Goal: Task Accomplishment & Management: Complete application form

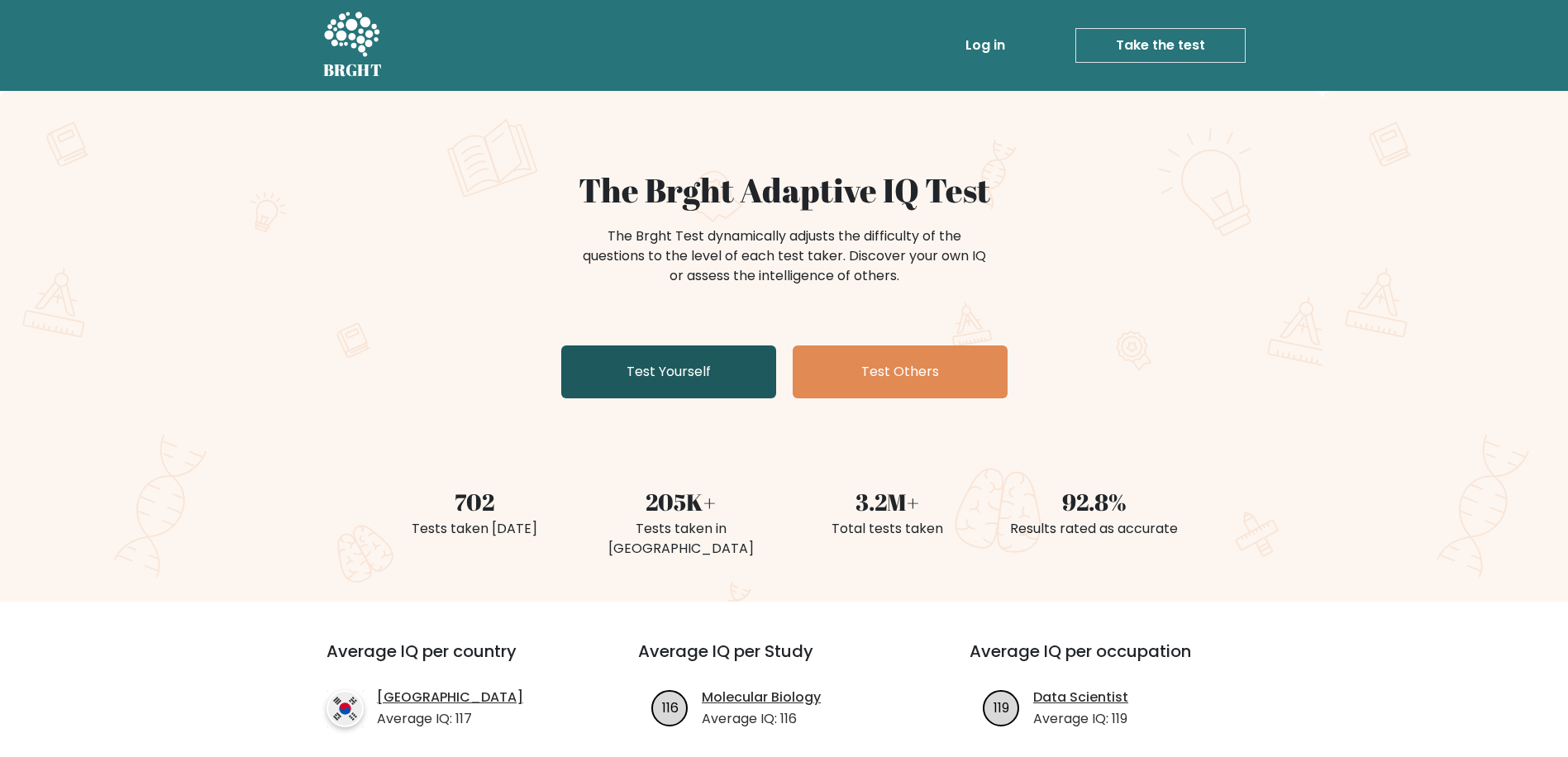
click at [654, 378] on link "Test Yourself" at bounding box center [669, 372] width 215 height 53
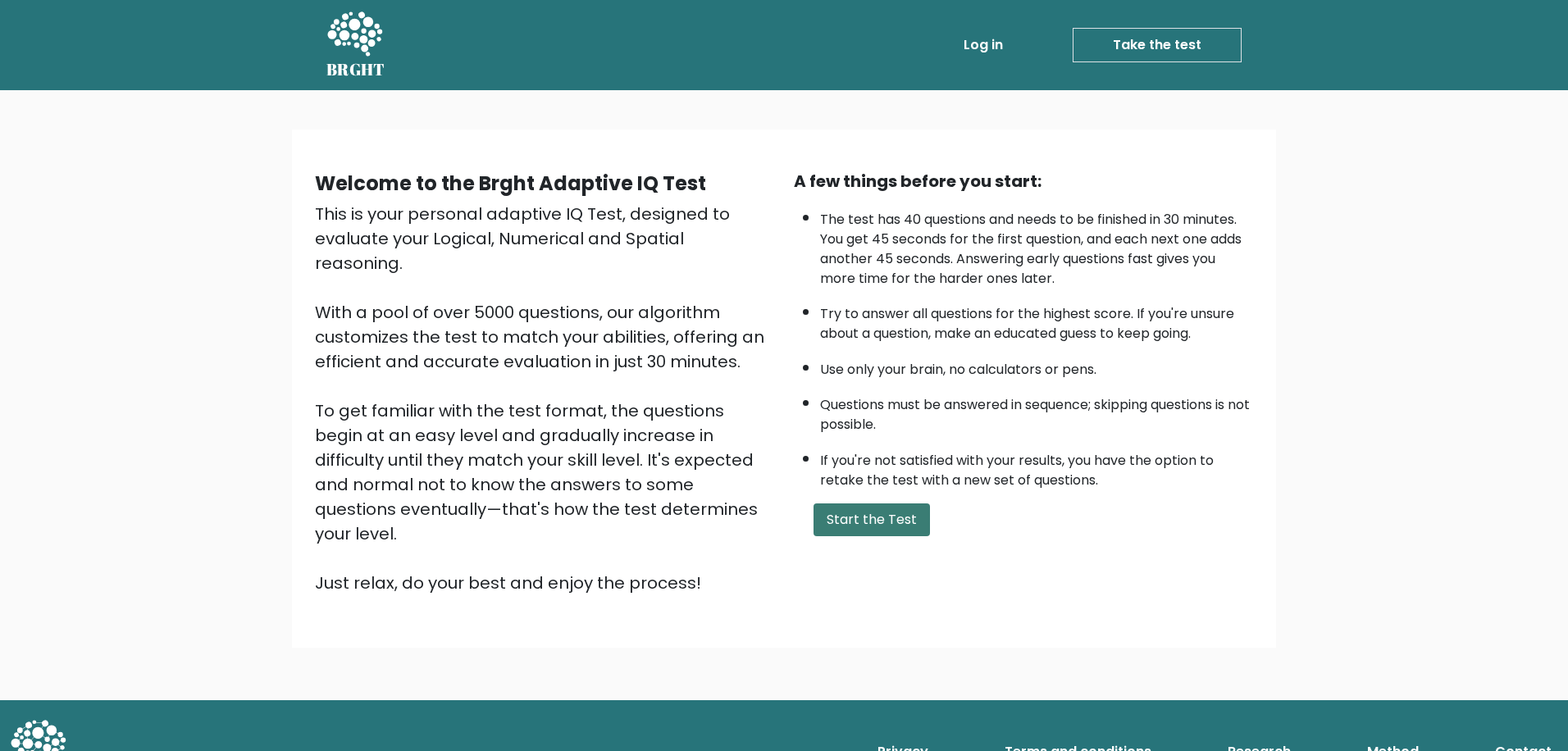
click at [871, 524] on button "Start the Test" at bounding box center [872, 519] width 117 height 33
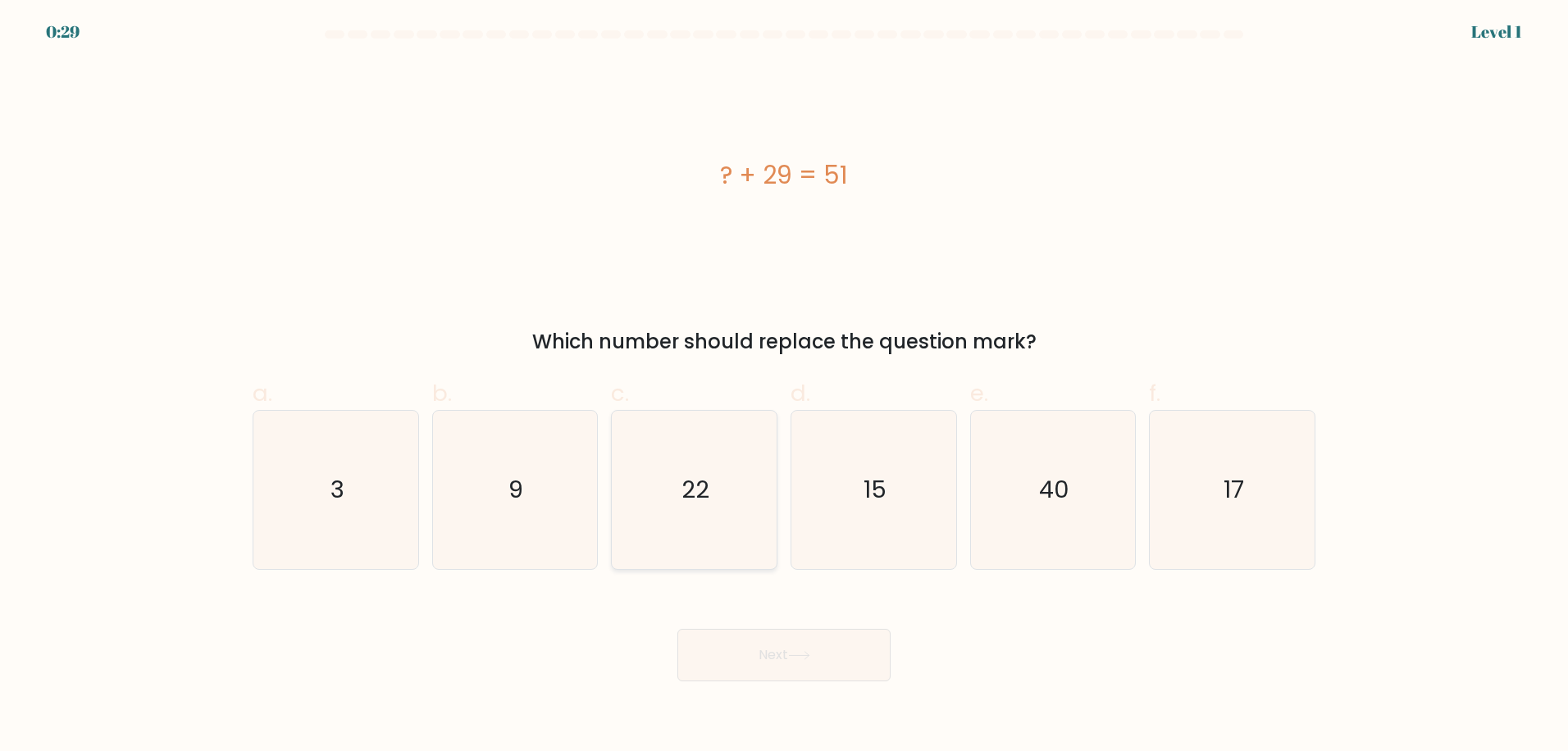
click at [694, 488] on text "22" at bounding box center [696, 489] width 28 height 33
click at [784, 386] on input "c. 22" at bounding box center [784, 381] width 1 height 11
radio input "true"
click at [812, 645] on button "Next" at bounding box center [784, 655] width 214 height 53
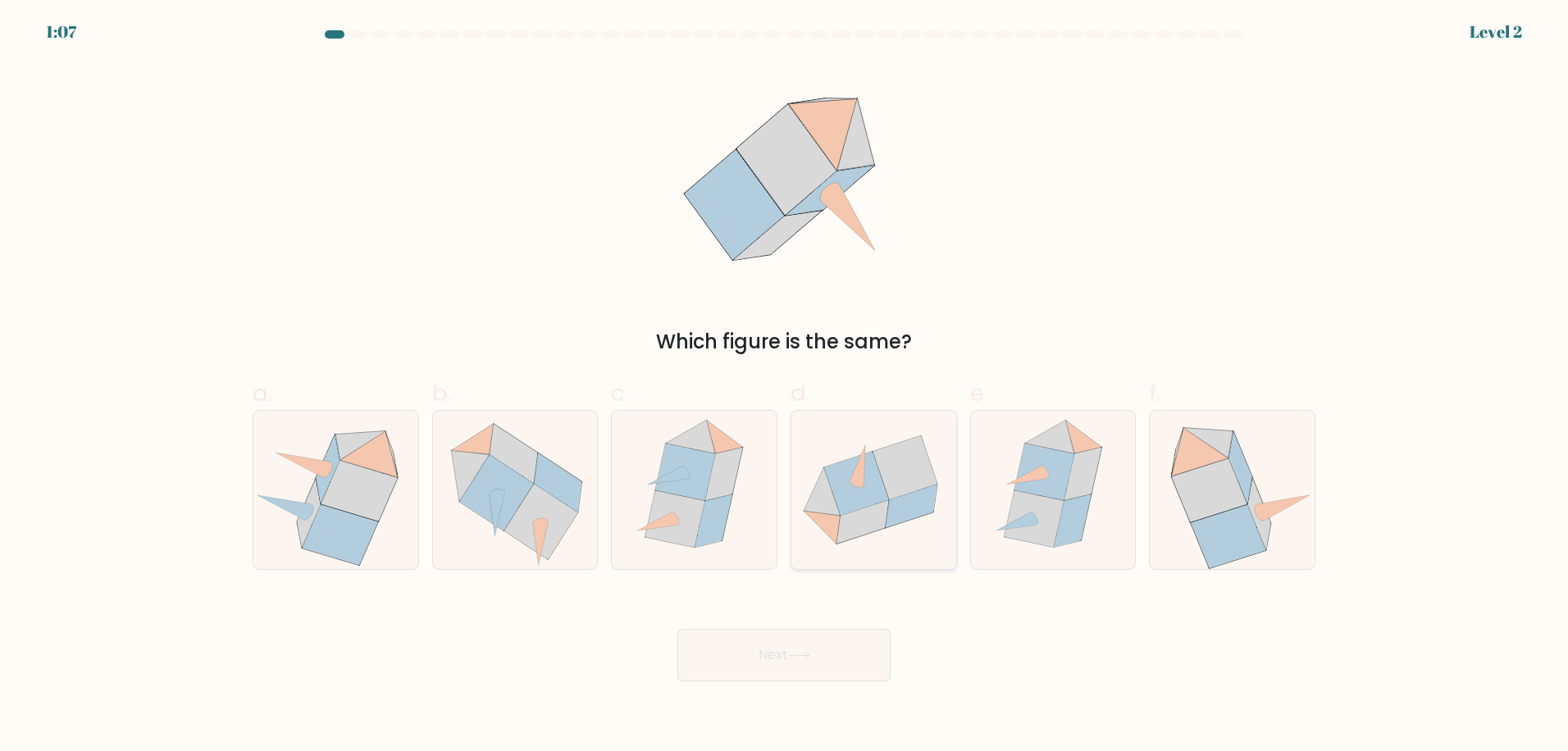
click at [828, 524] on icon at bounding box center [821, 527] width 36 height 33
click at [785, 386] on input "d." at bounding box center [784, 381] width 1 height 11
radio input "true"
click at [806, 643] on button "Next" at bounding box center [784, 655] width 214 height 53
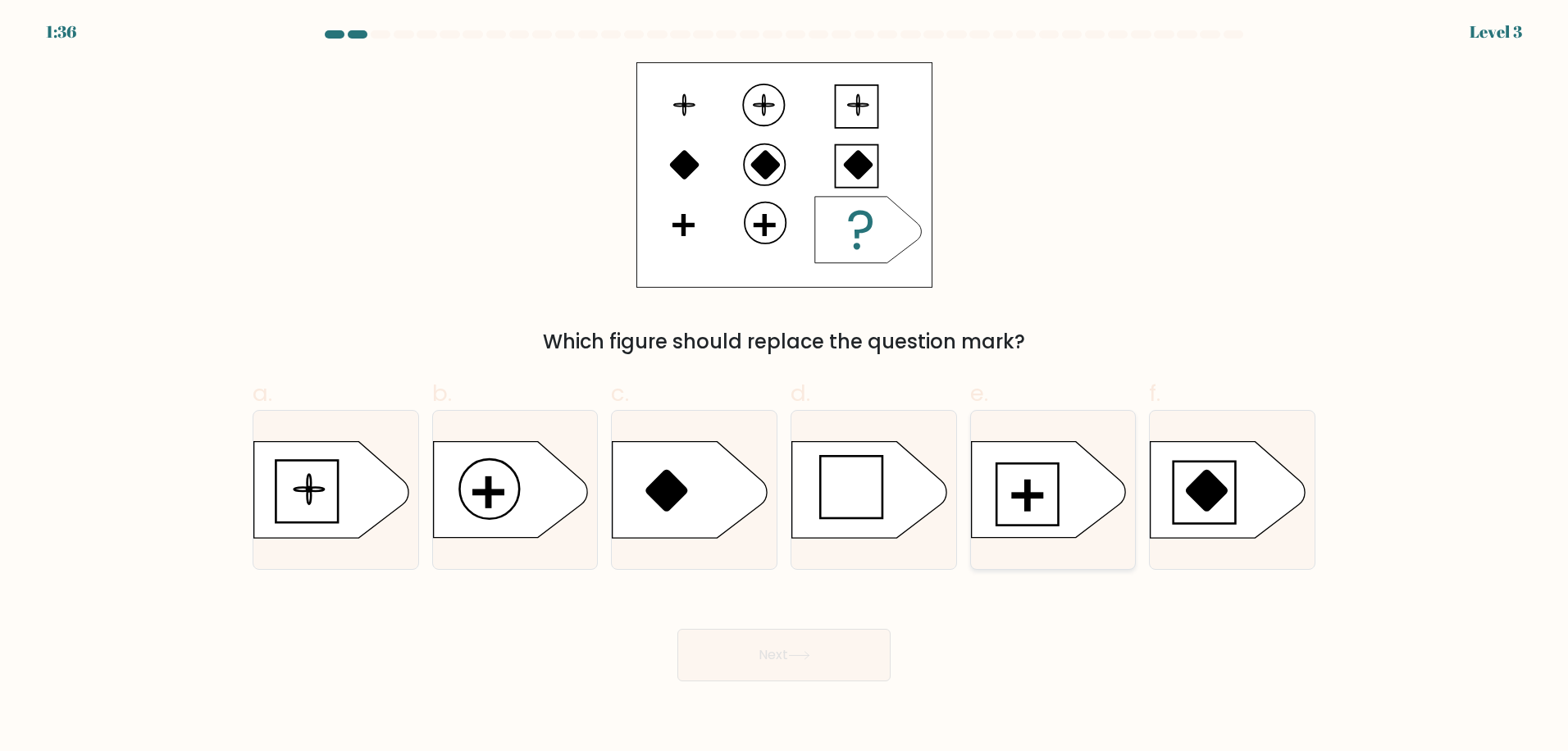
click at [1036, 476] on icon at bounding box center [1048, 490] width 154 height 96
click at [785, 386] on input "e." at bounding box center [784, 381] width 1 height 11
radio input "true"
click at [774, 636] on button "Next" at bounding box center [784, 655] width 214 height 53
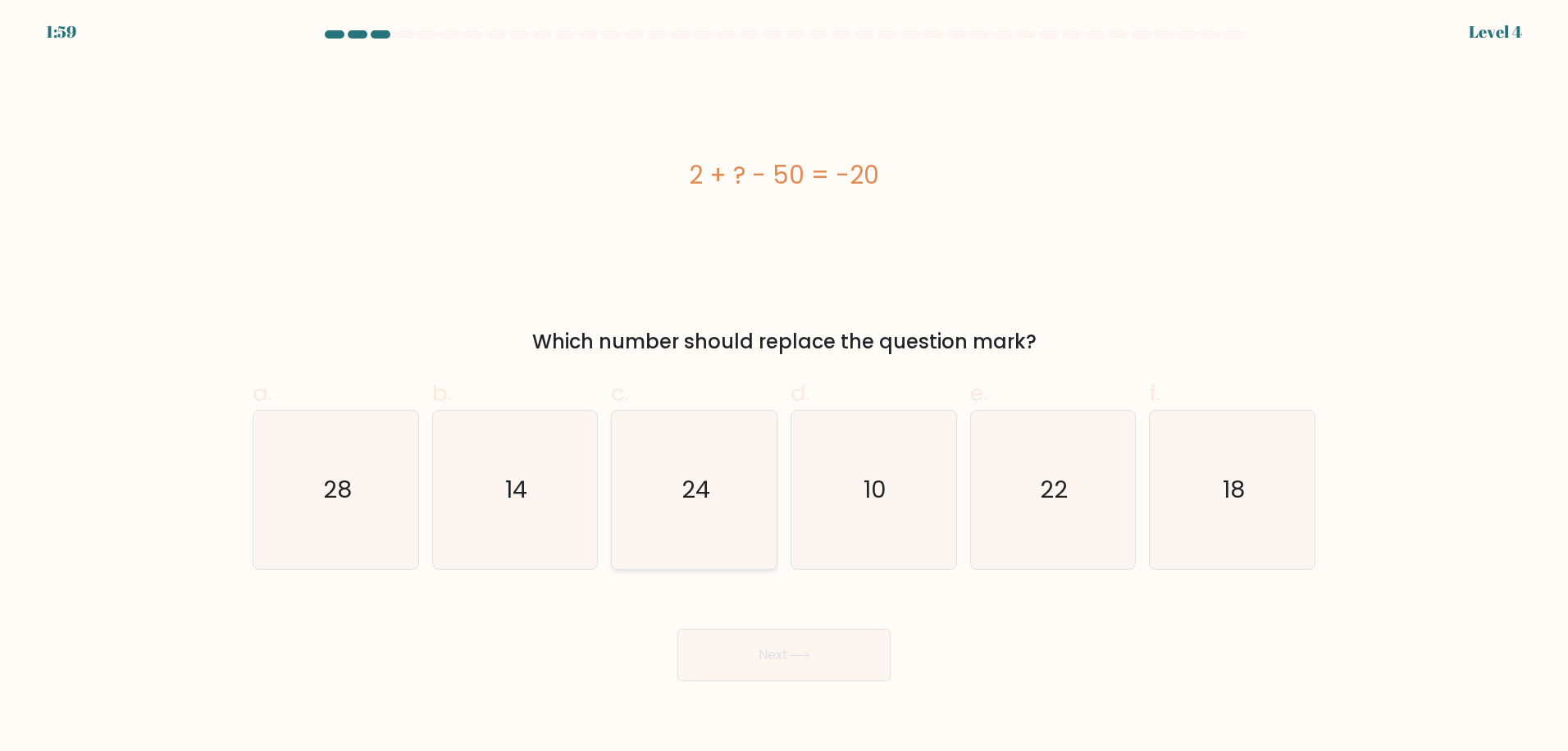
click at [718, 490] on icon "24" at bounding box center [694, 490] width 159 height 159
click at [784, 386] on input "c. 24" at bounding box center [784, 381] width 1 height 11
radio input "true"
click at [778, 640] on button "Next" at bounding box center [784, 655] width 214 height 53
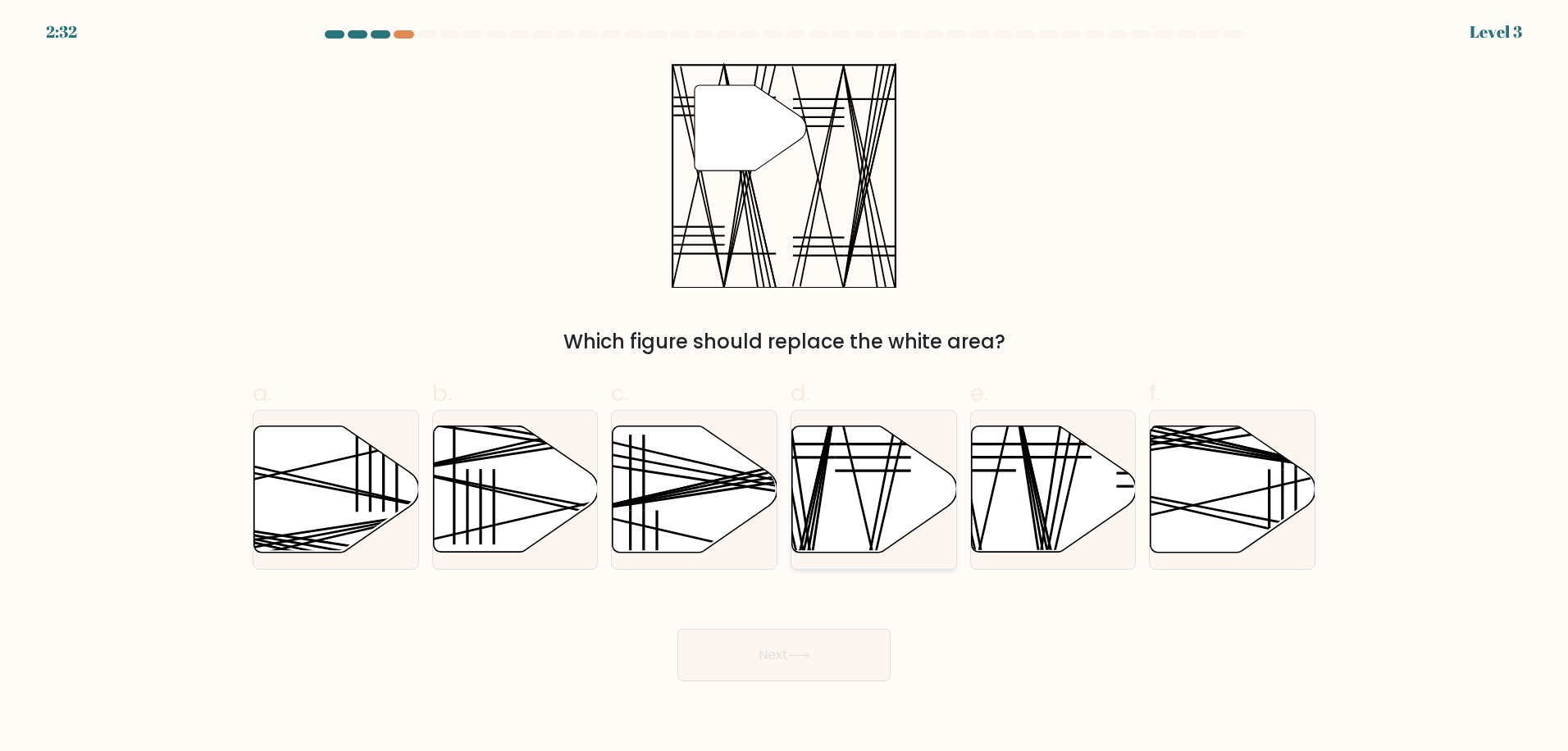
click at [855, 519] on icon at bounding box center [875, 489] width 165 height 126
click at [785, 386] on input "d." at bounding box center [784, 381] width 1 height 11
radio input "true"
click at [1065, 548] on icon at bounding box center [1054, 489] width 165 height 126
click at [785, 386] on input "e." at bounding box center [784, 381] width 1 height 11
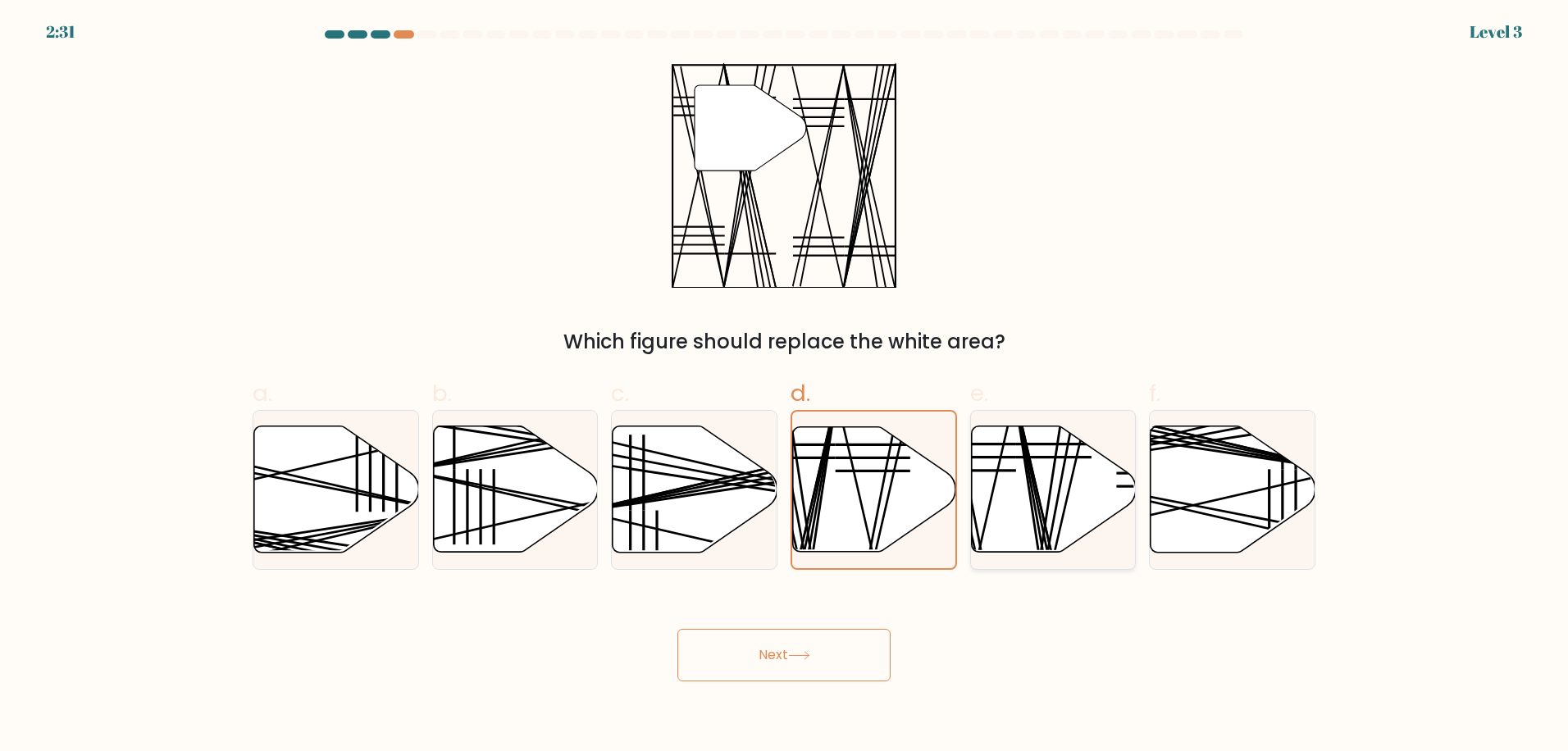
radio input "true"
click at [818, 699] on body "2:30 Level 3" at bounding box center [784, 376] width 1568 height 751
click at [809, 653] on icon at bounding box center [799, 655] width 20 height 8
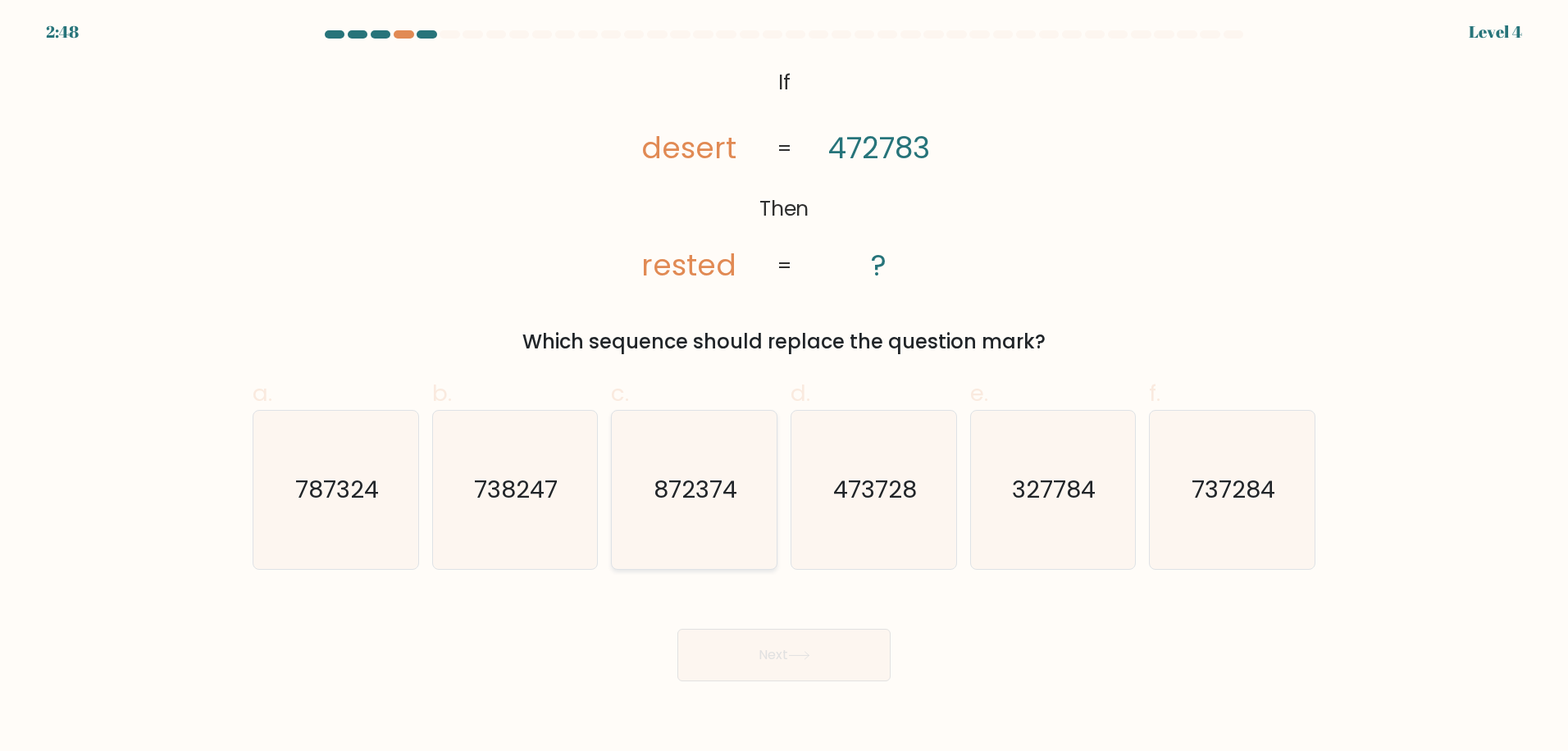
click at [711, 491] on text "872374" at bounding box center [696, 489] width 83 height 33
click at [784, 386] on input "c. 872374" at bounding box center [784, 381] width 1 height 11
radio input "true"
click at [784, 655] on button "Next" at bounding box center [784, 655] width 214 height 53
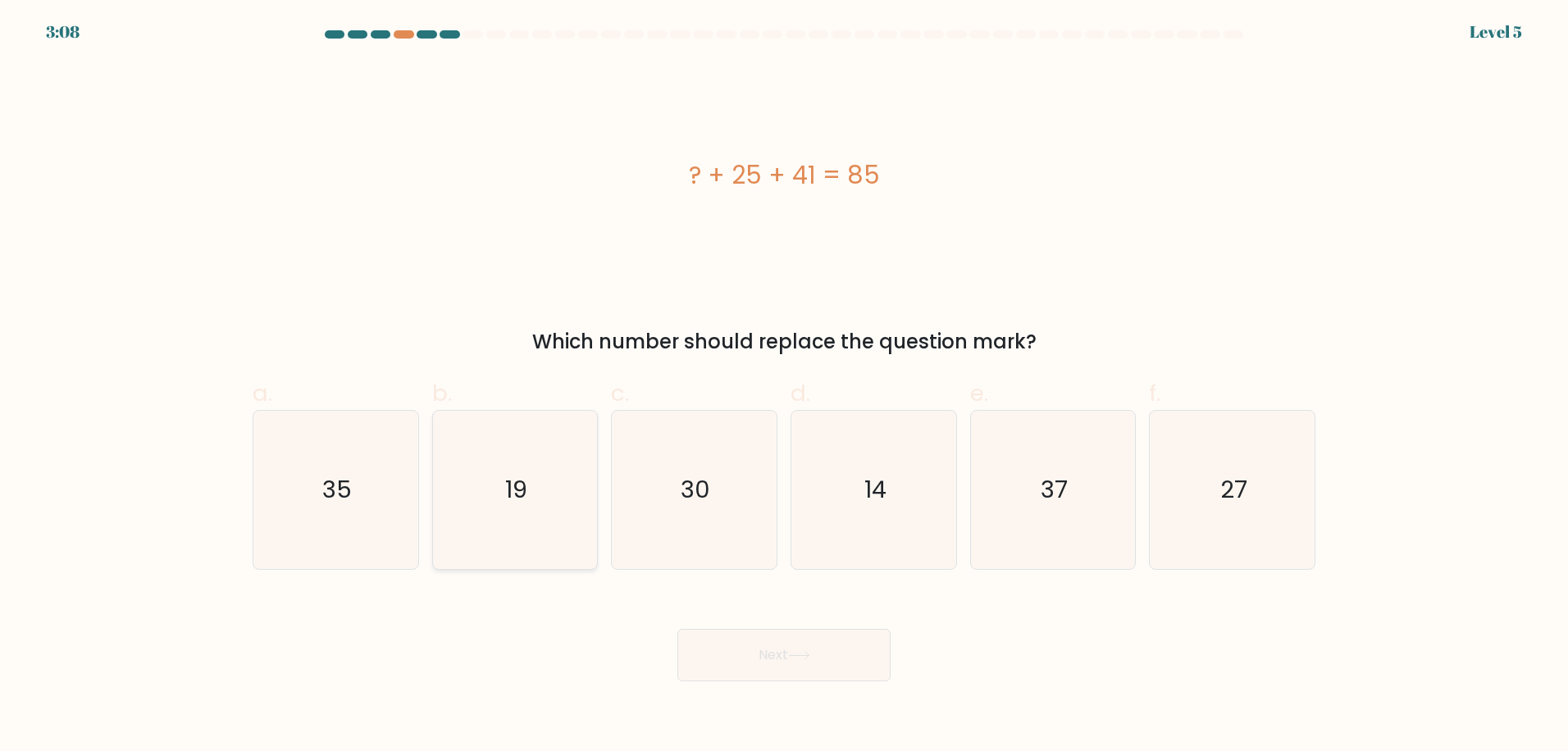
click at [528, 517] on icon "19" at bounding box center [515, 490] width 159 height 159
click at [784, 386] on input "b. 19" at bounding box center [784, 381] width 1 height 11
radio input "true"
click at [764, 666] on button "Next" at bounding box center [784, 655] width 214 height 53
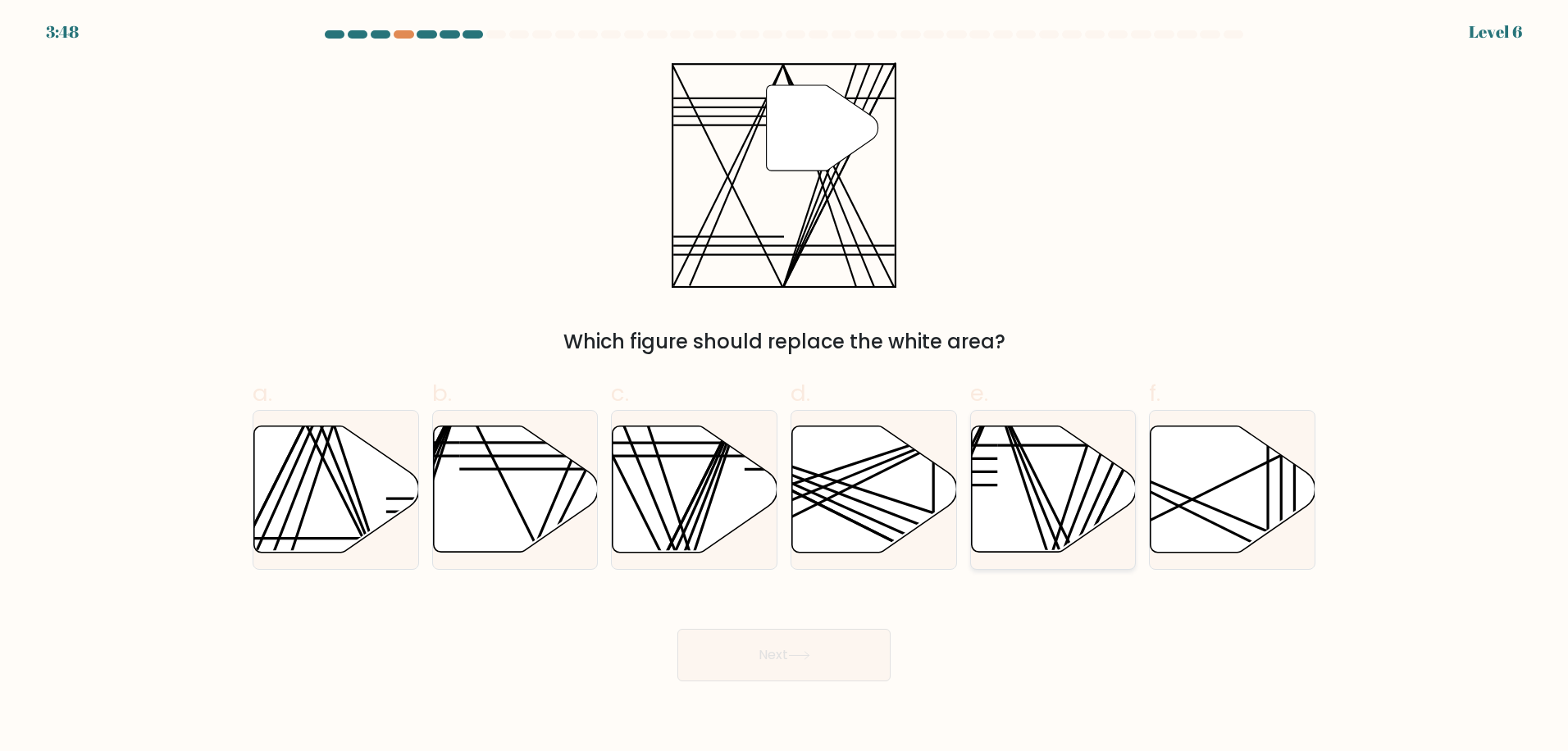
click at [1040, 516] on icon at bounding box center [1054, 489] width 165 height 126
click at [785, 386] on input "e." at bounding box center [784, 381] width 1 height 11
radio input "true"
click at [770, 649] on button "Next" at bounding box center [784, 655] width 214 height 53
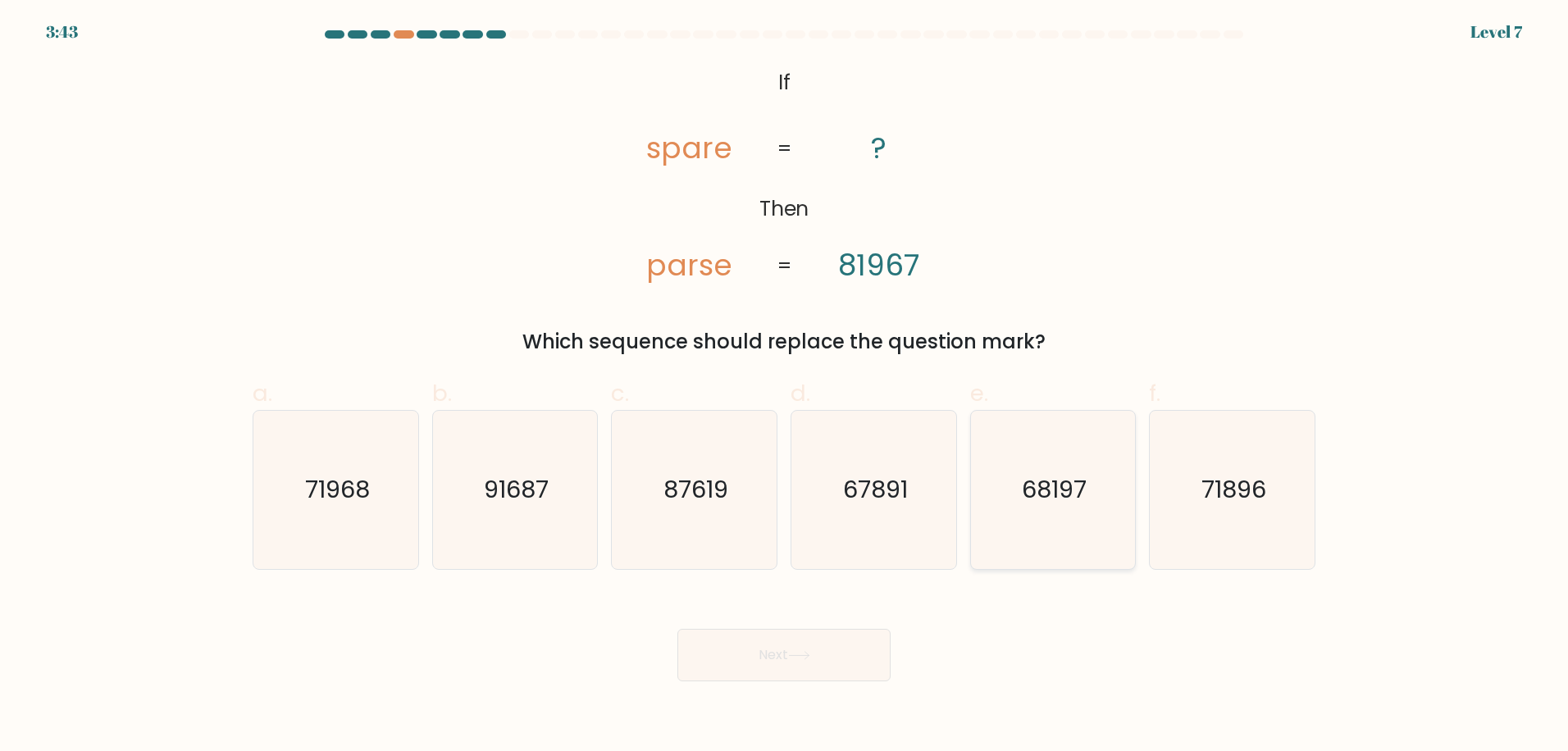
click at [1057, 497] on text "68197" at bounding box center [1055, 489] width 65 height 33
click at [785, 386] on input "e. 68197" at bounding box center [784, 381] width 1 height 11
radio input "true"
click at [841, 643] on button "Next" at bounding box center [784, 655] width 214 height 53
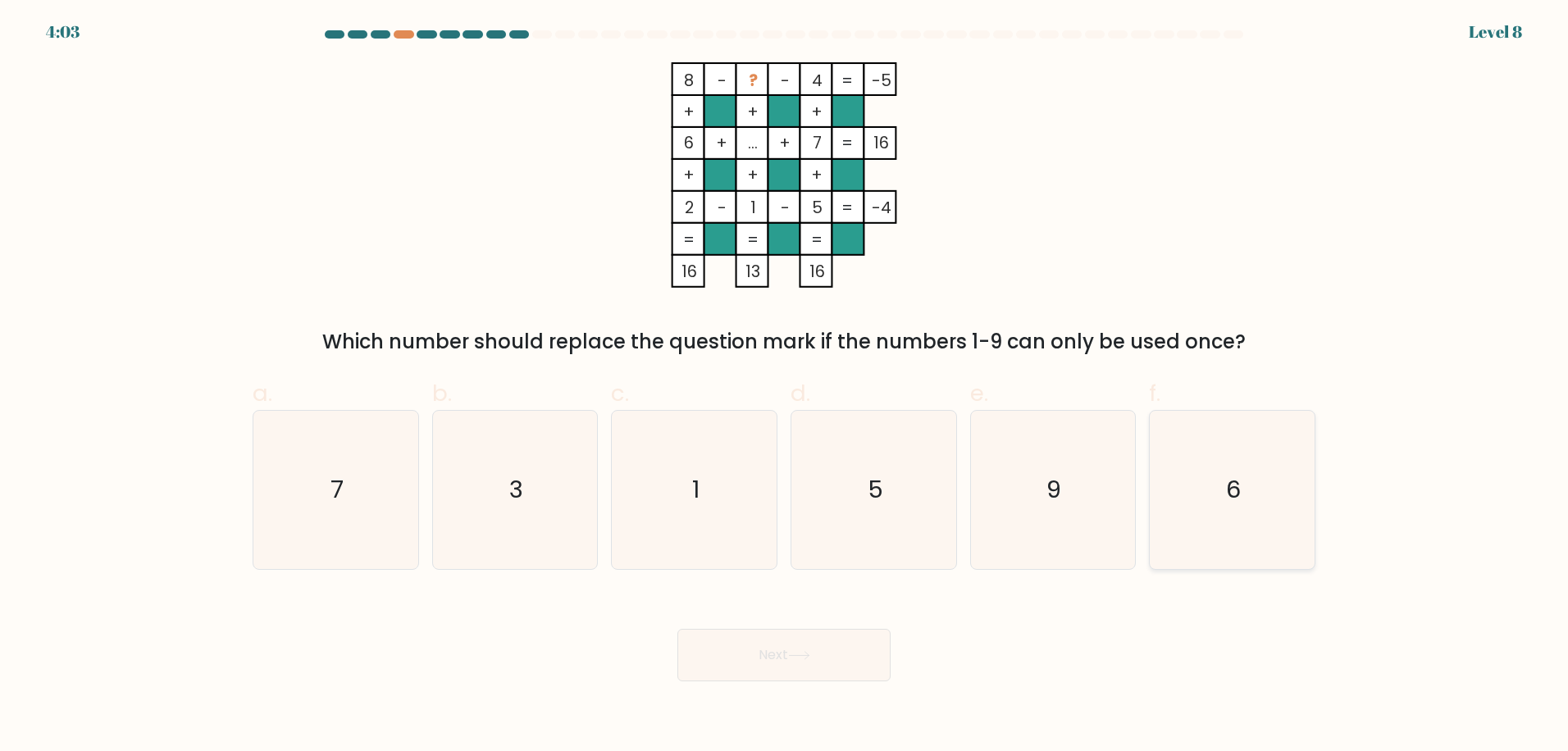
click at [1190, 481] on icon "6" at bounding box center [1233, 490] width 159 height 159
click at [785, 386] on input "f. 6" at bounding box center [784, 381] width 1 height 11
radio input "true"
click at [827, 635] on button "Next" at bounding box center [784, 655] width 214 height 53
